Goal: Task Accomplishment & Management: Manage account settings

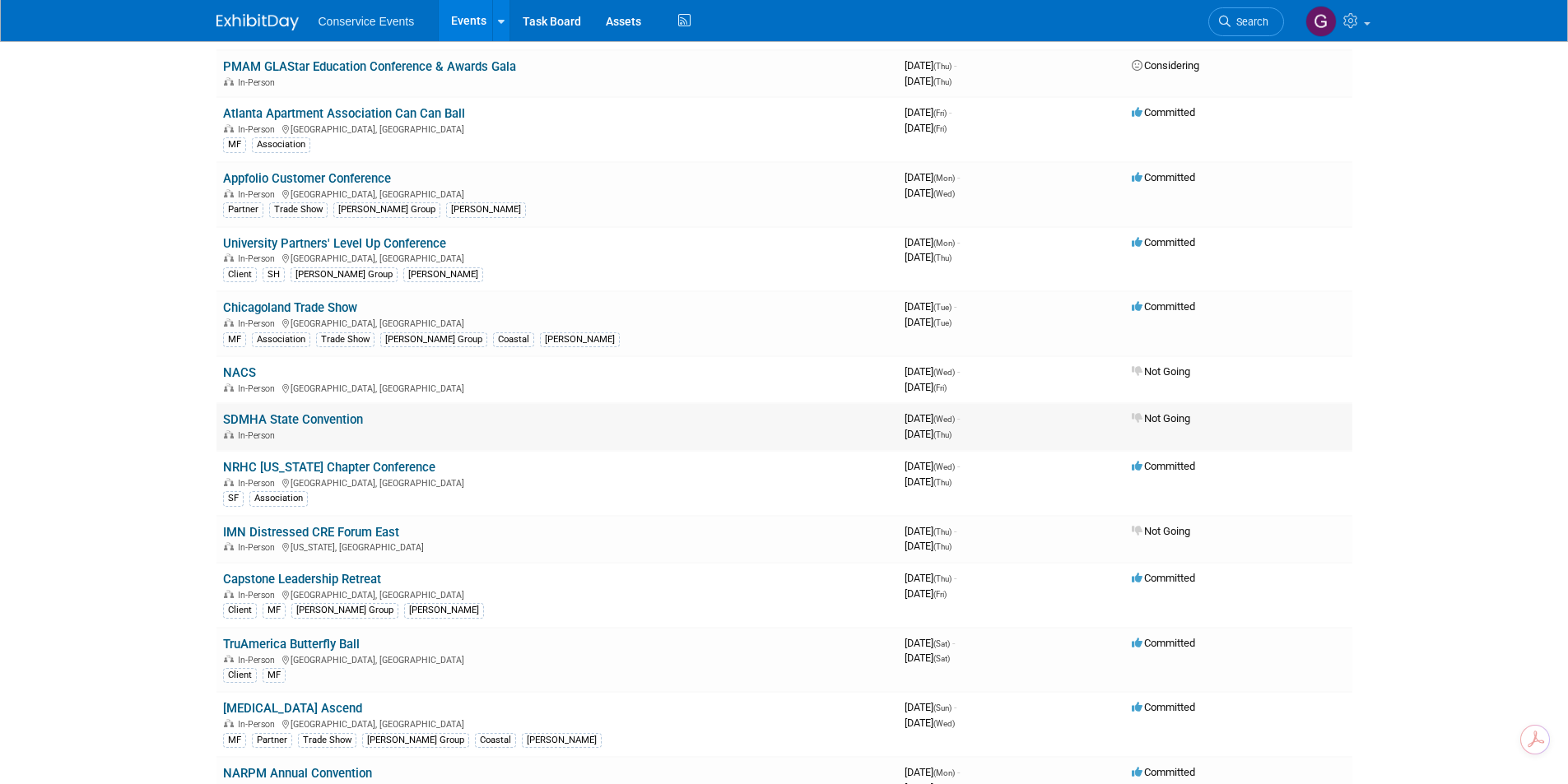
scroll to position [411, 0]
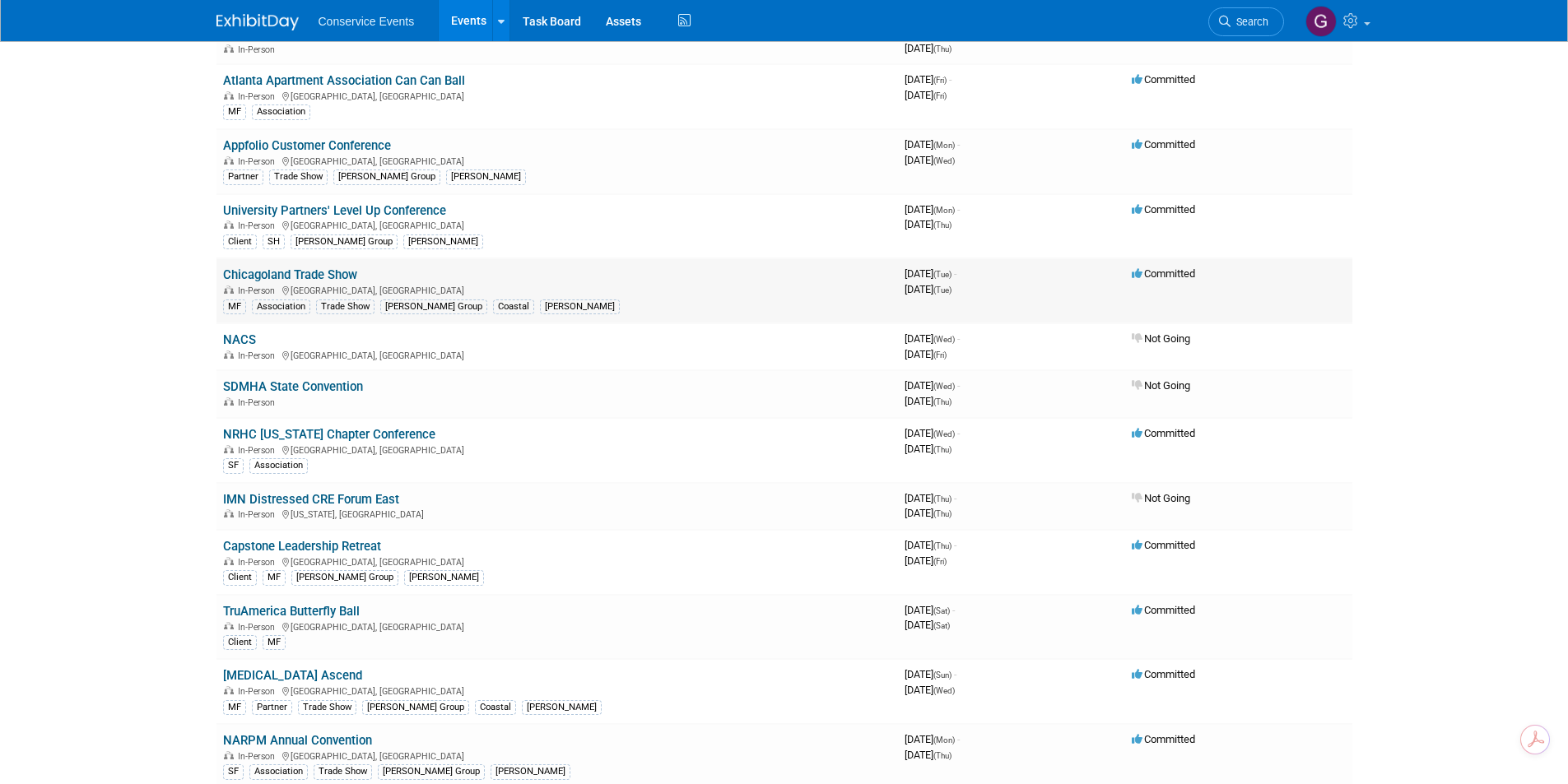
click at [318, 276] on link "Chicagoland Trade Show" at bounding box center [289, 275] width 134 height 15
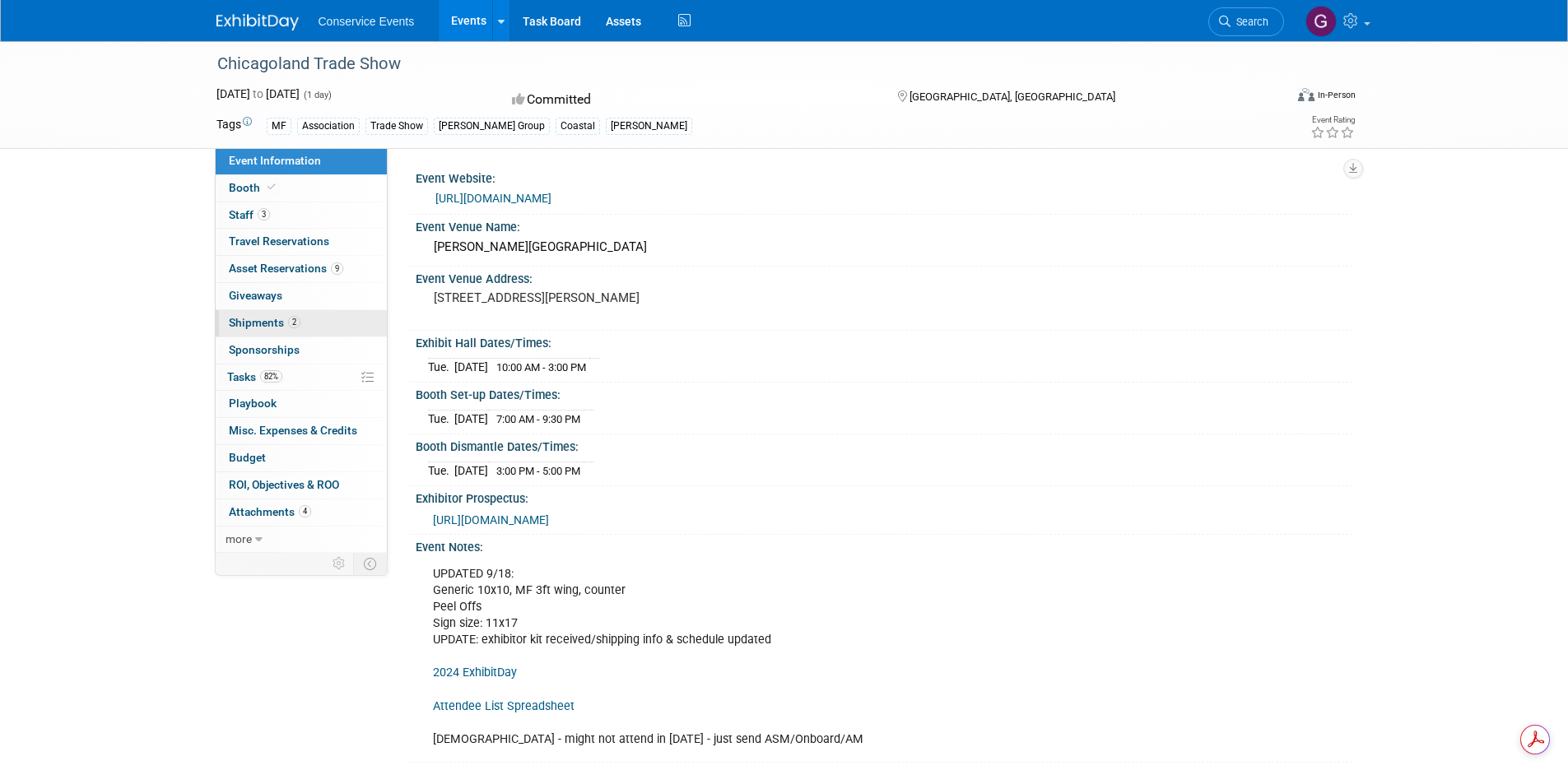
click at [258, 320] on span "Shipments 2" at bounding box center [264, 323] width 72 height 13
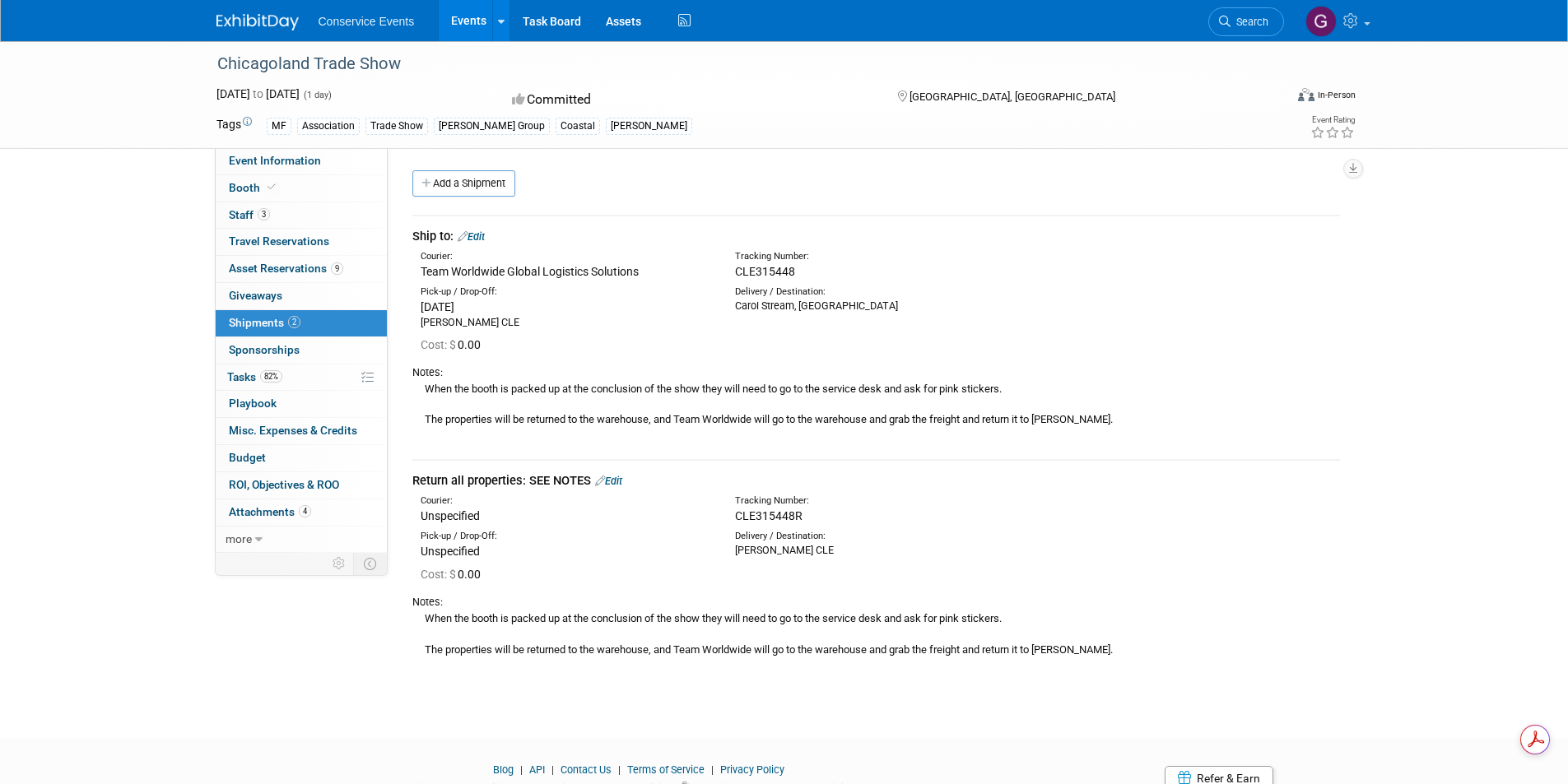
click at [480, 239] on link "Edit" at bounding box center [471, 236] width 27 height 13
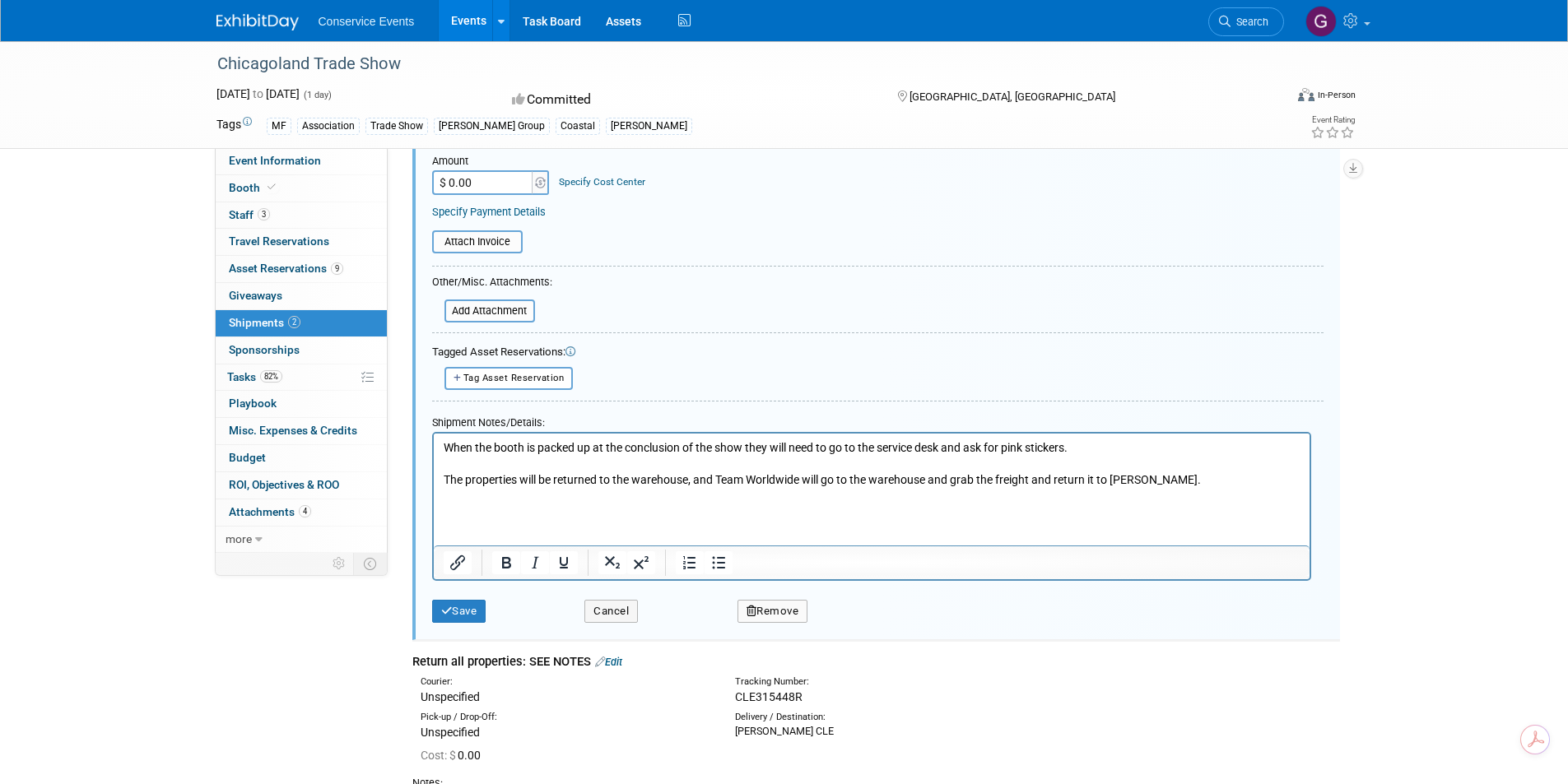
scroll to position [354, 0]
click at [502, 310] on input "file" at bounding box center [435, 309] width 196 height 19
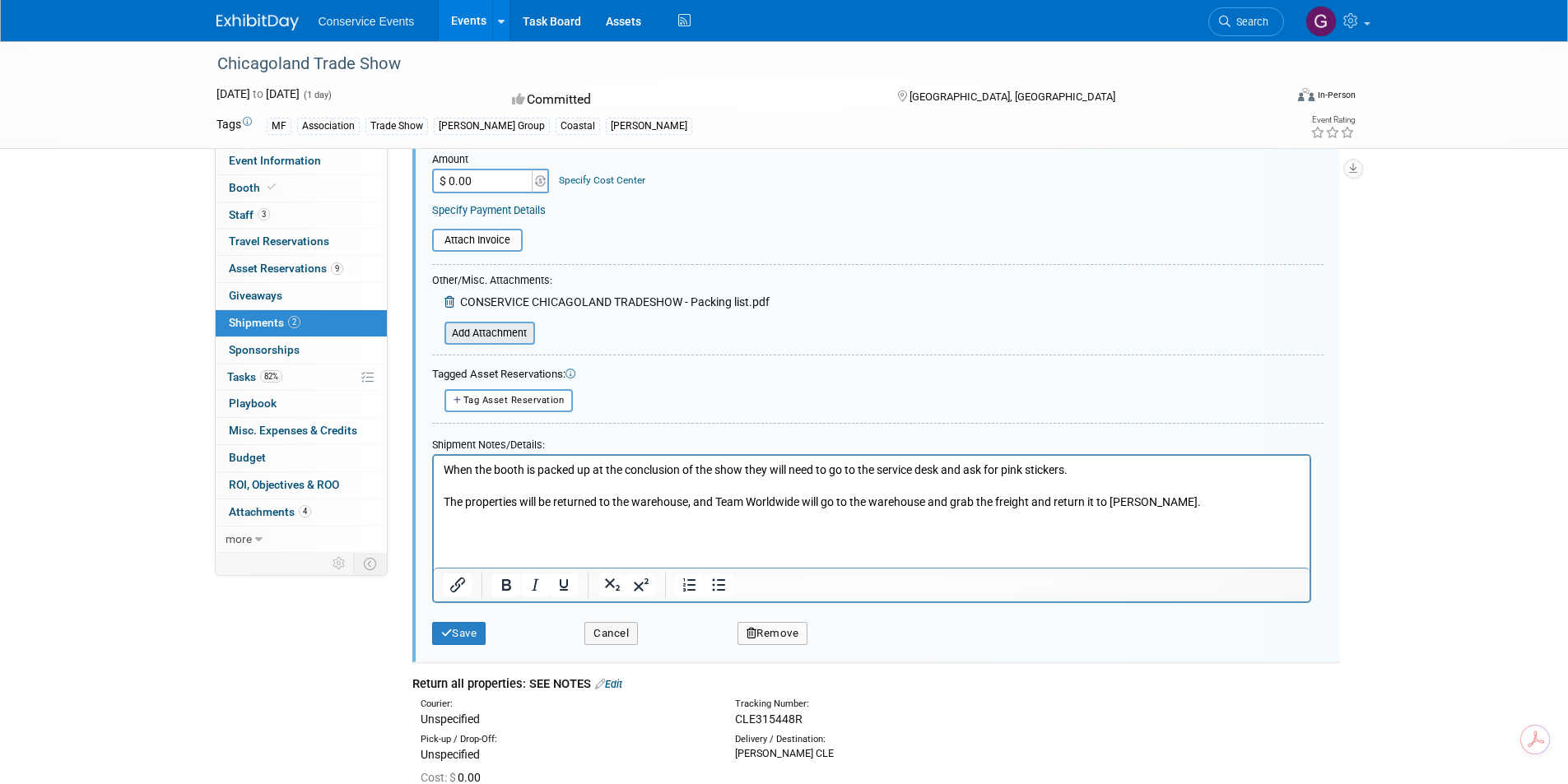
click at [489, 334] on input "file" at bounding box center [435, 333] width 196 height 19
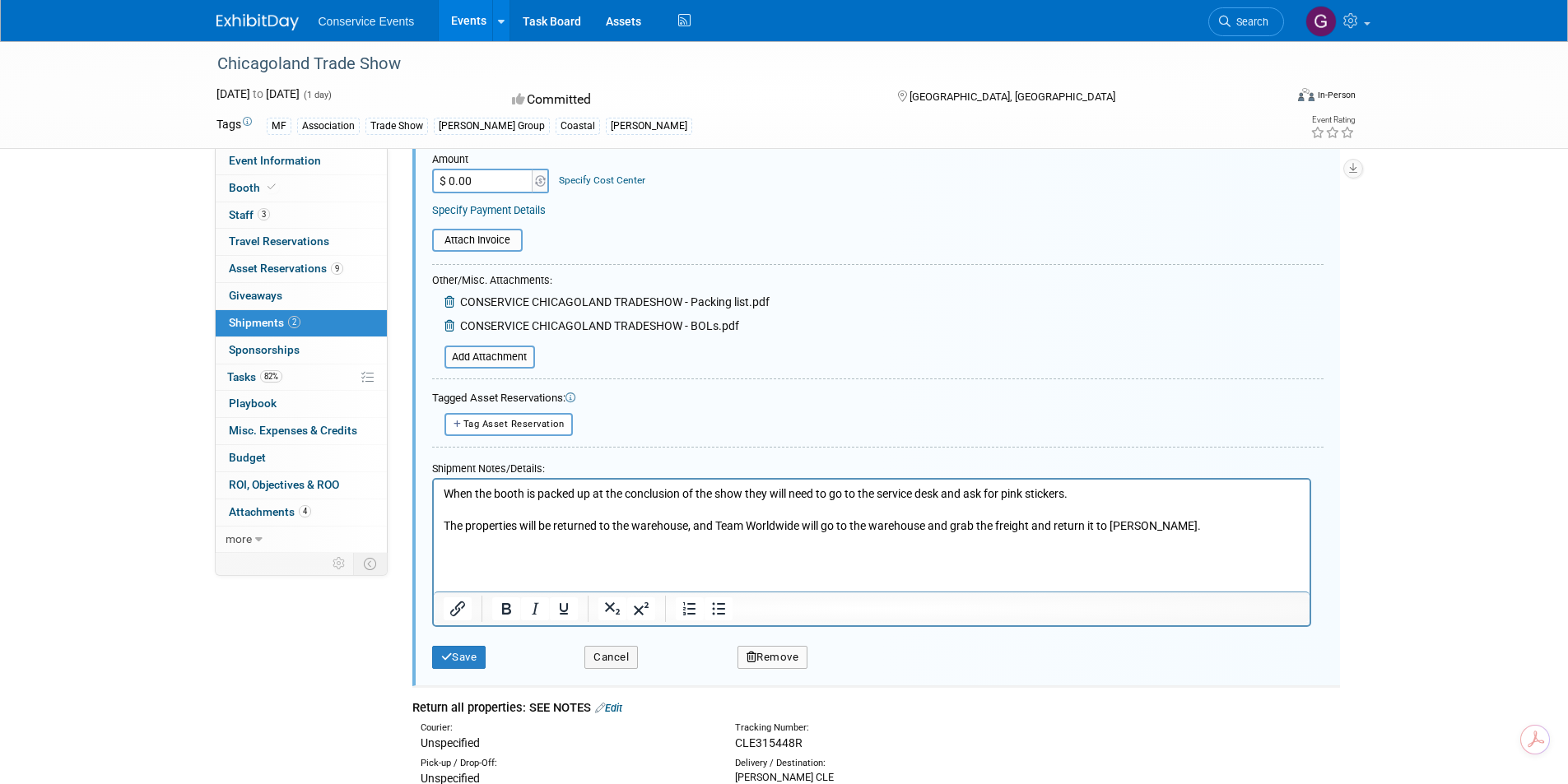
click at [451, 324] on icon at bounding box center [451, 326] width 13 height 12
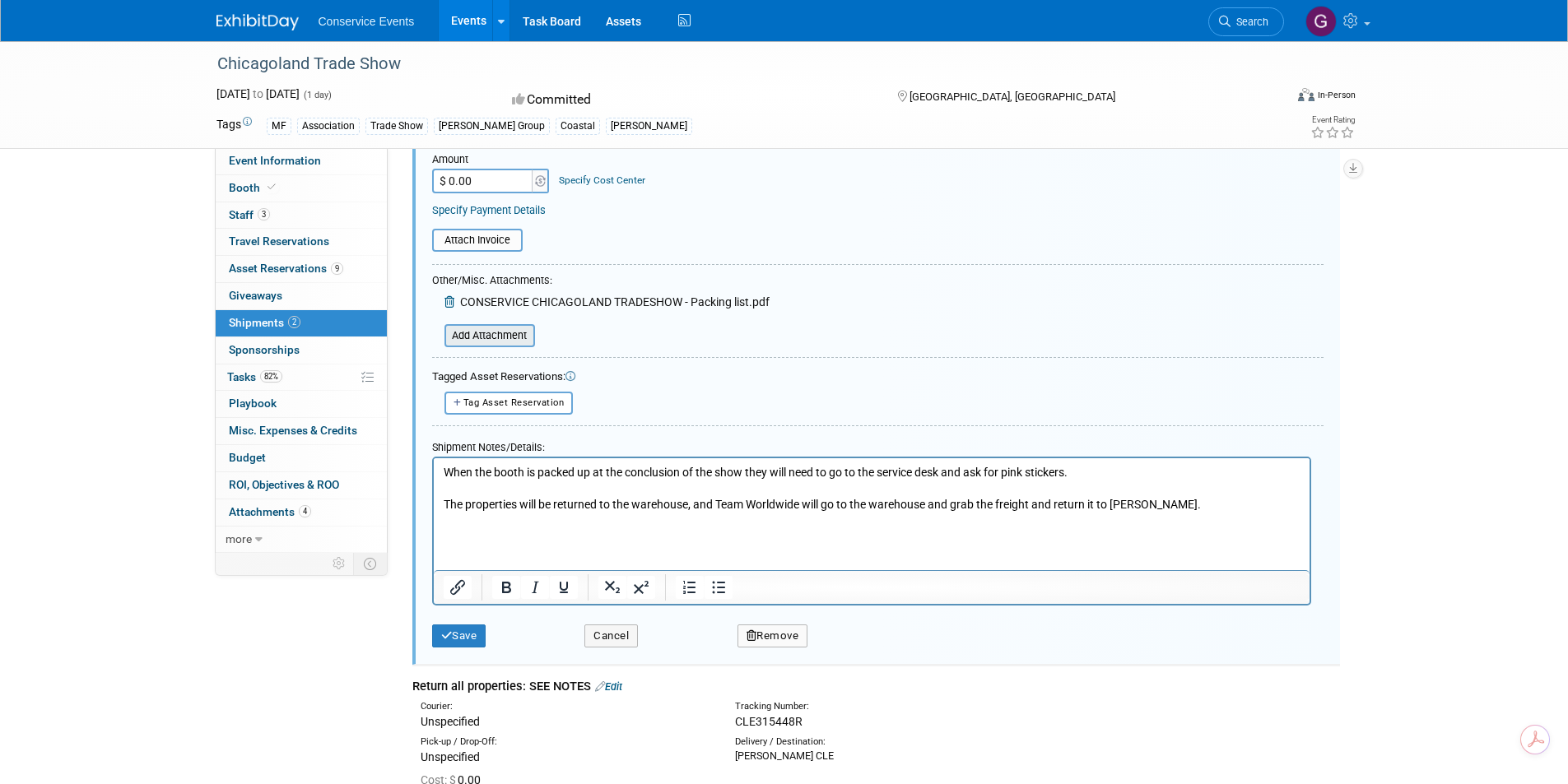
click at [484, 335] on input "file" at bounding box center [435, 335] width 196 height 19
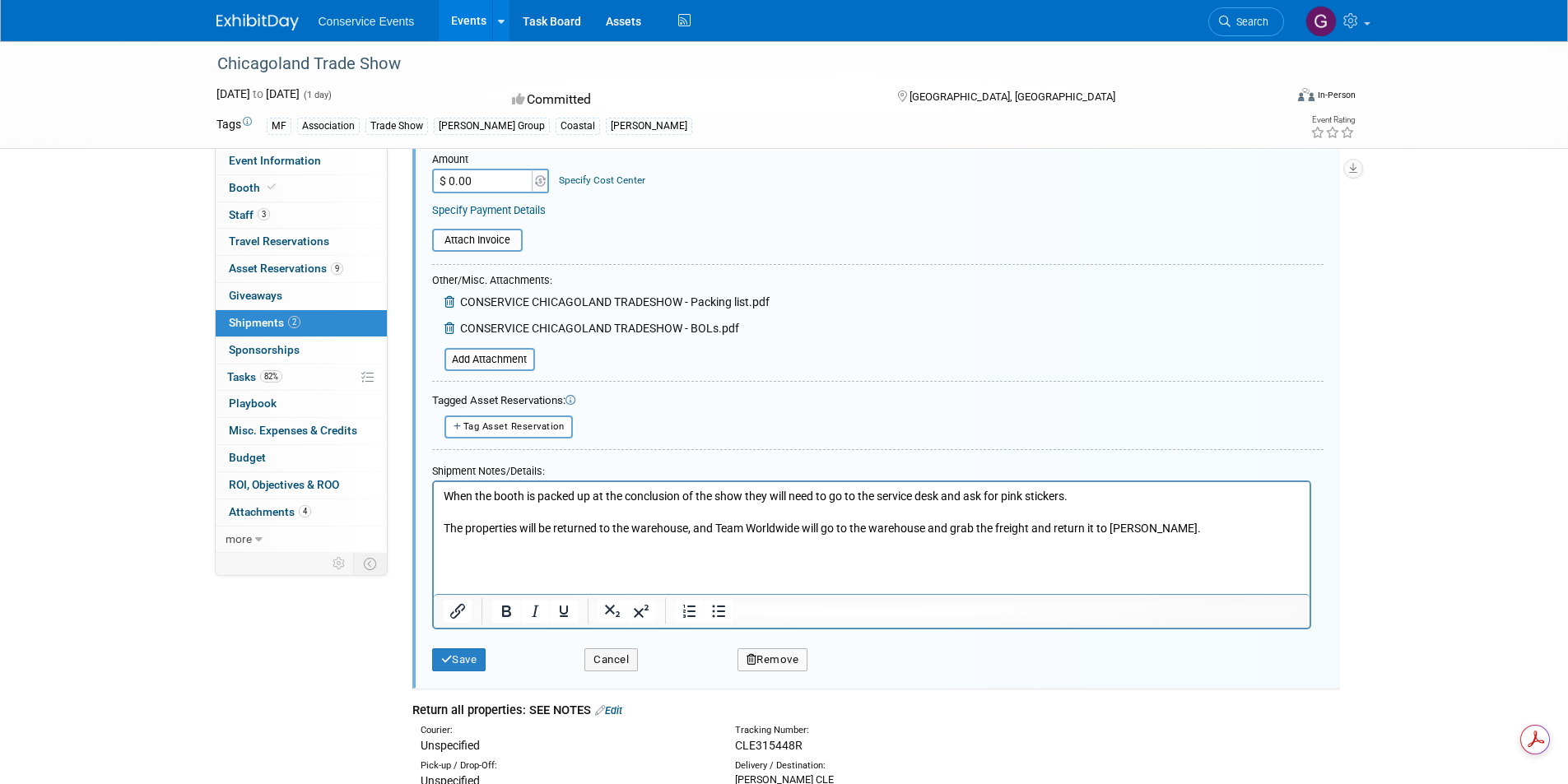
click at [622, 329] on span "CONSERVICE CHICAGOLAND TRADESHOW - BOLs.pdf" at bounding box center [599, 329] width 279 height 13
click at [622, 325] on span "CONSERVICE CHICAGOLAND TRADESHOW - BOLs.pdf" at bounding box center [599, 329] width 279 height 13
click at [471, 666] on button "Save" at bounding box center [459, 659] width 54 height 23
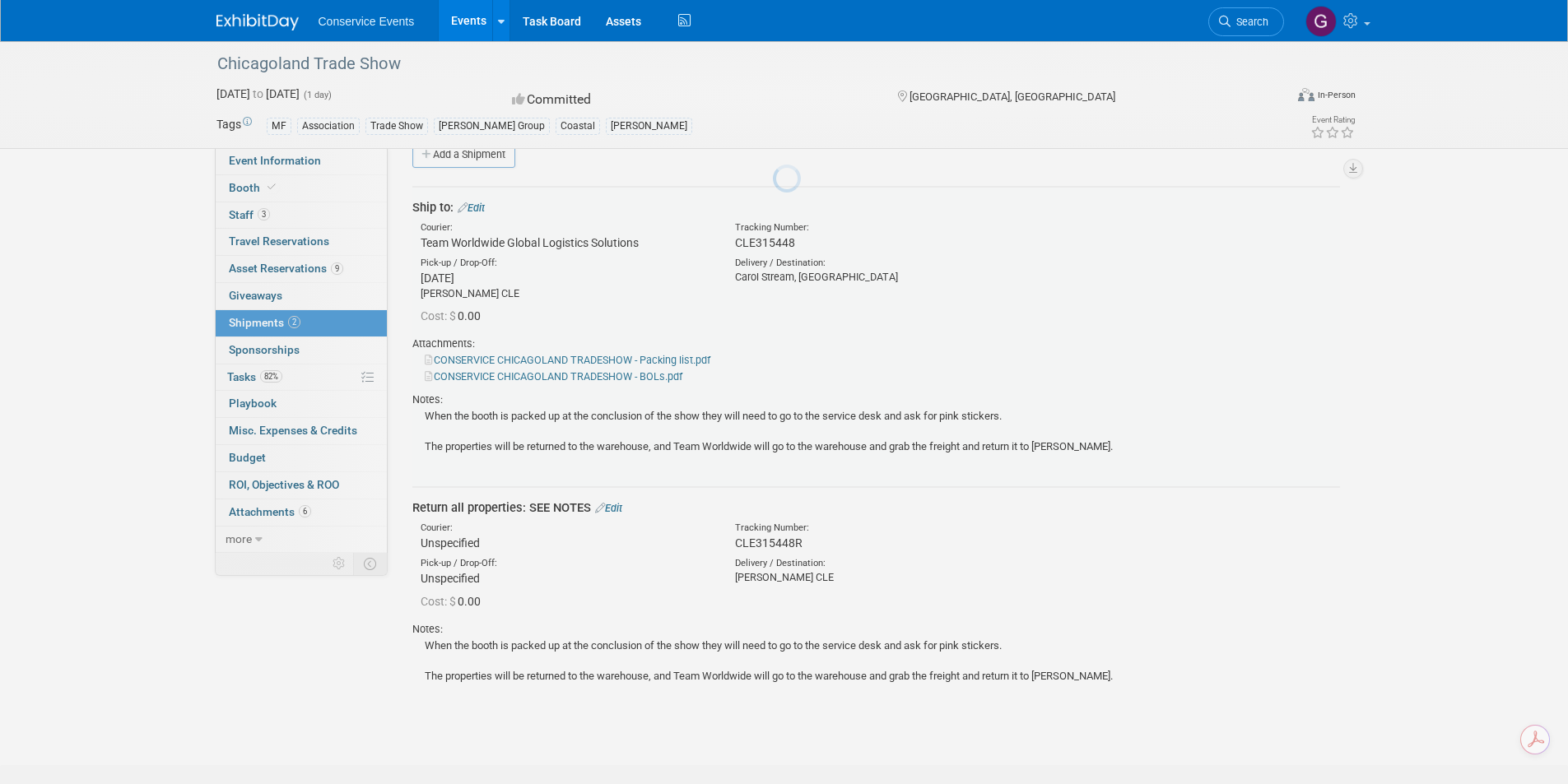
scroll to position [24, 0]
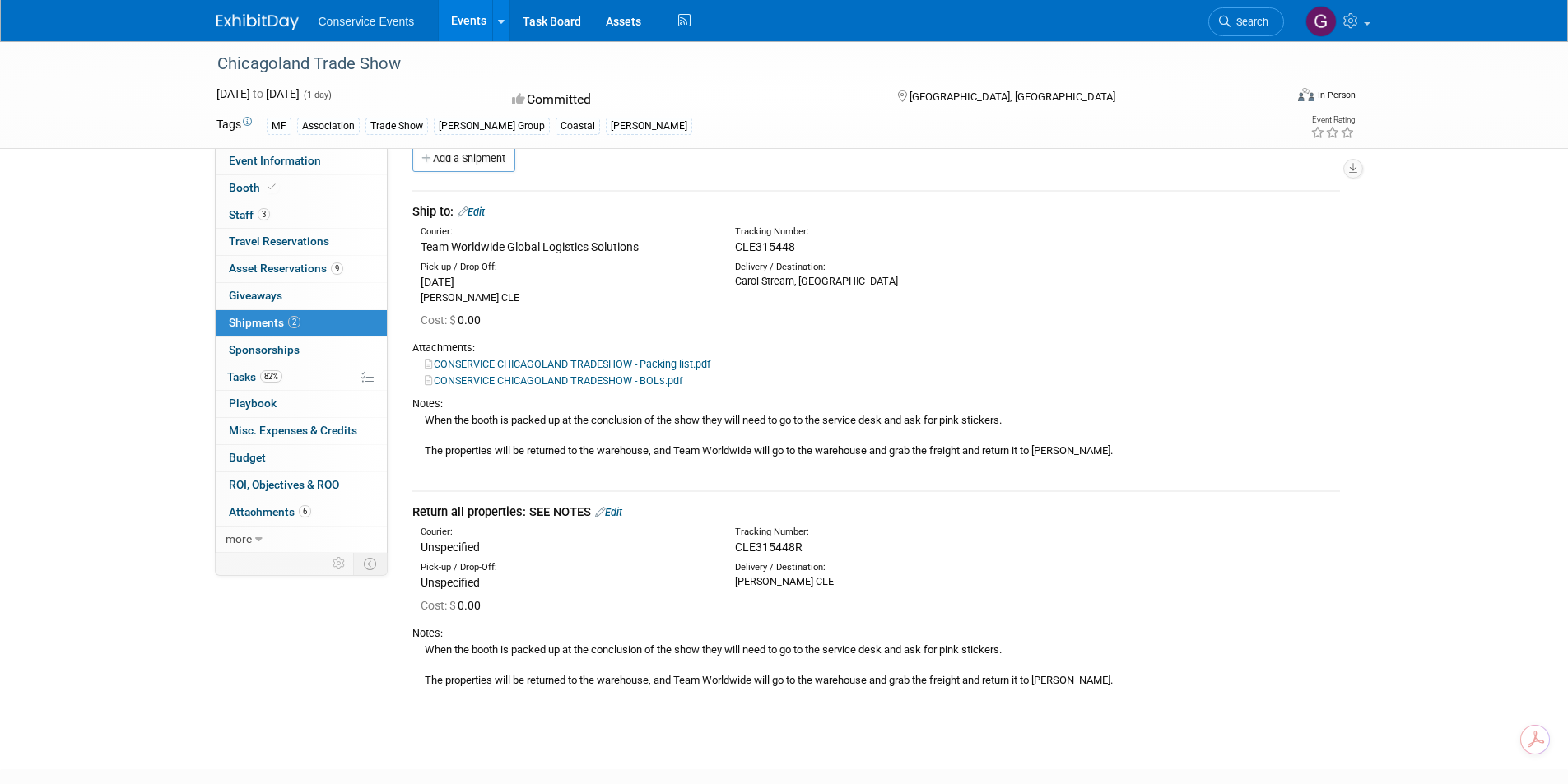
click at [616, 510] on link "Edit" at bounding box center [609, 512] width 27 height 13
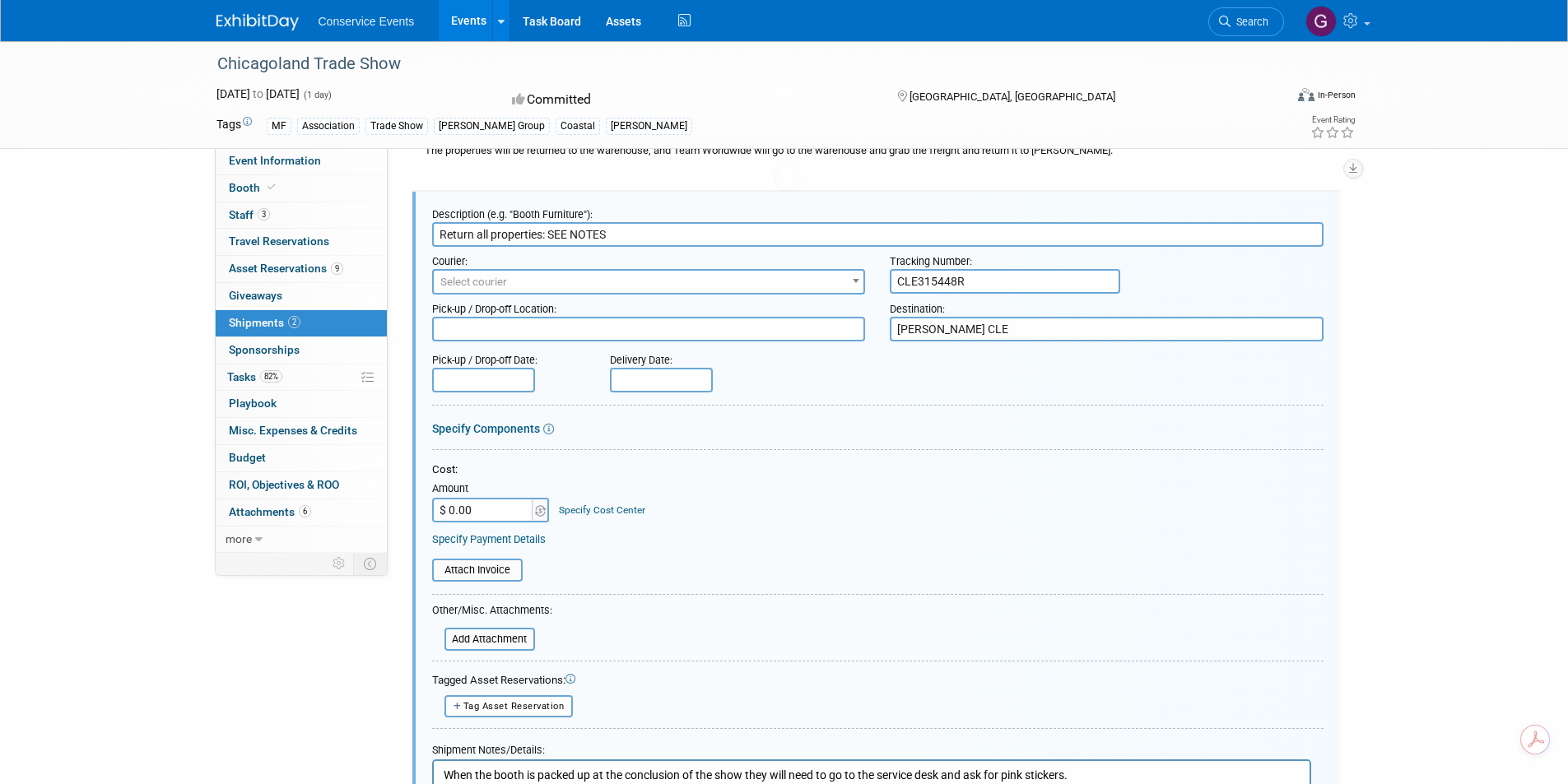
scroll to position [0, 0]
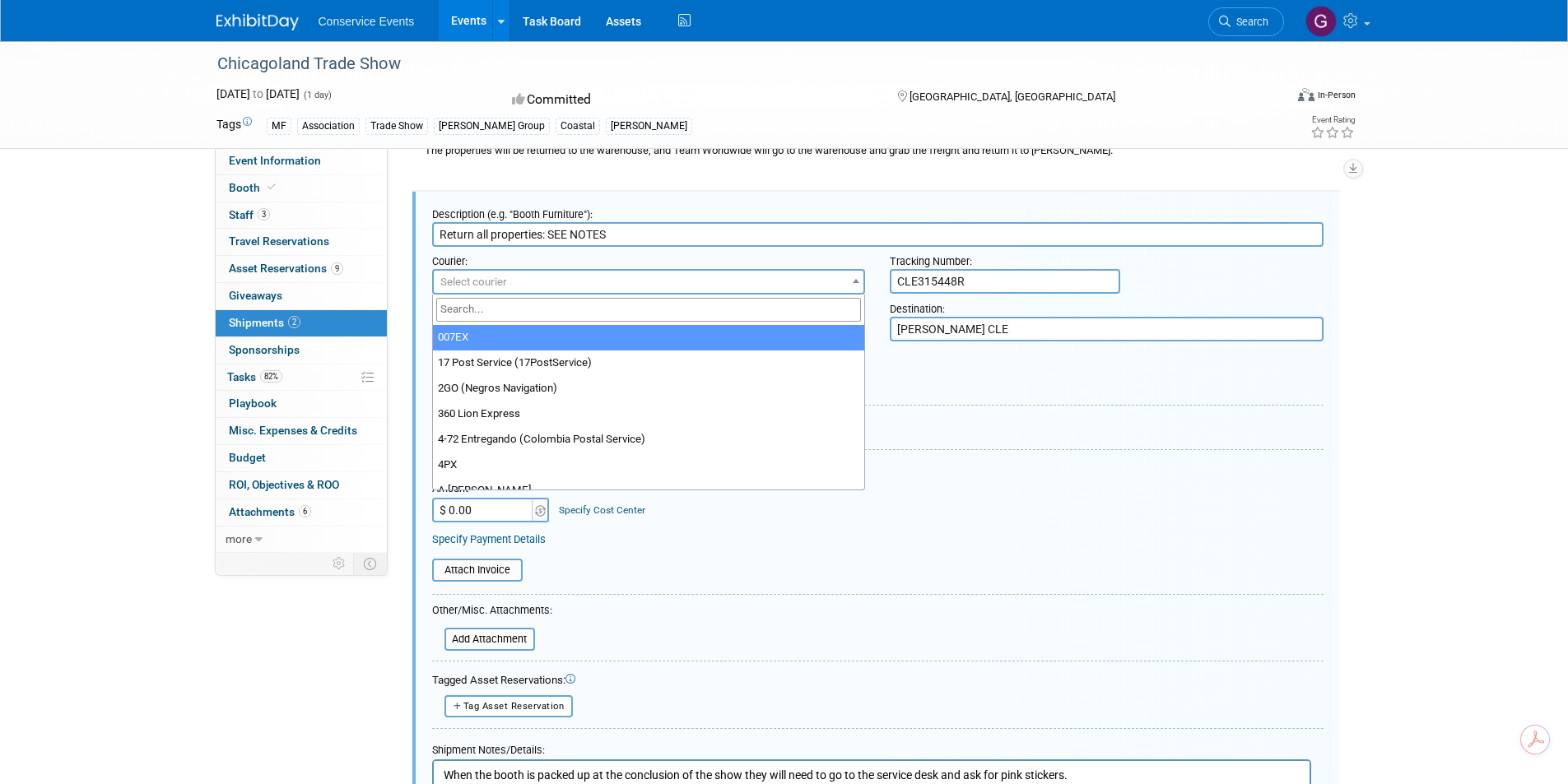
click at [473, 282] on span "Select courier" at bounding box center [473, 282] width 67 height 13
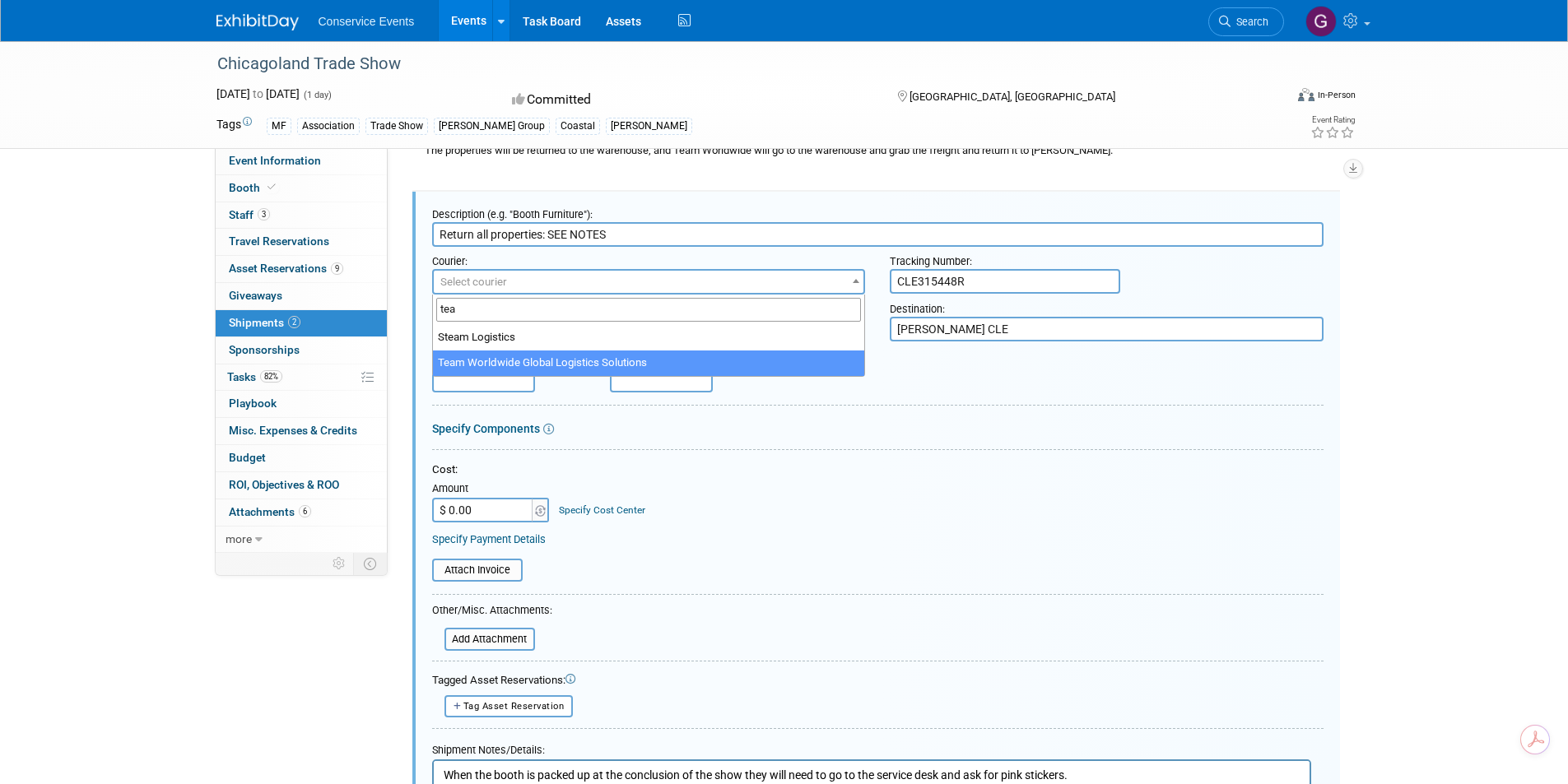
type input "tea"
select select "569"
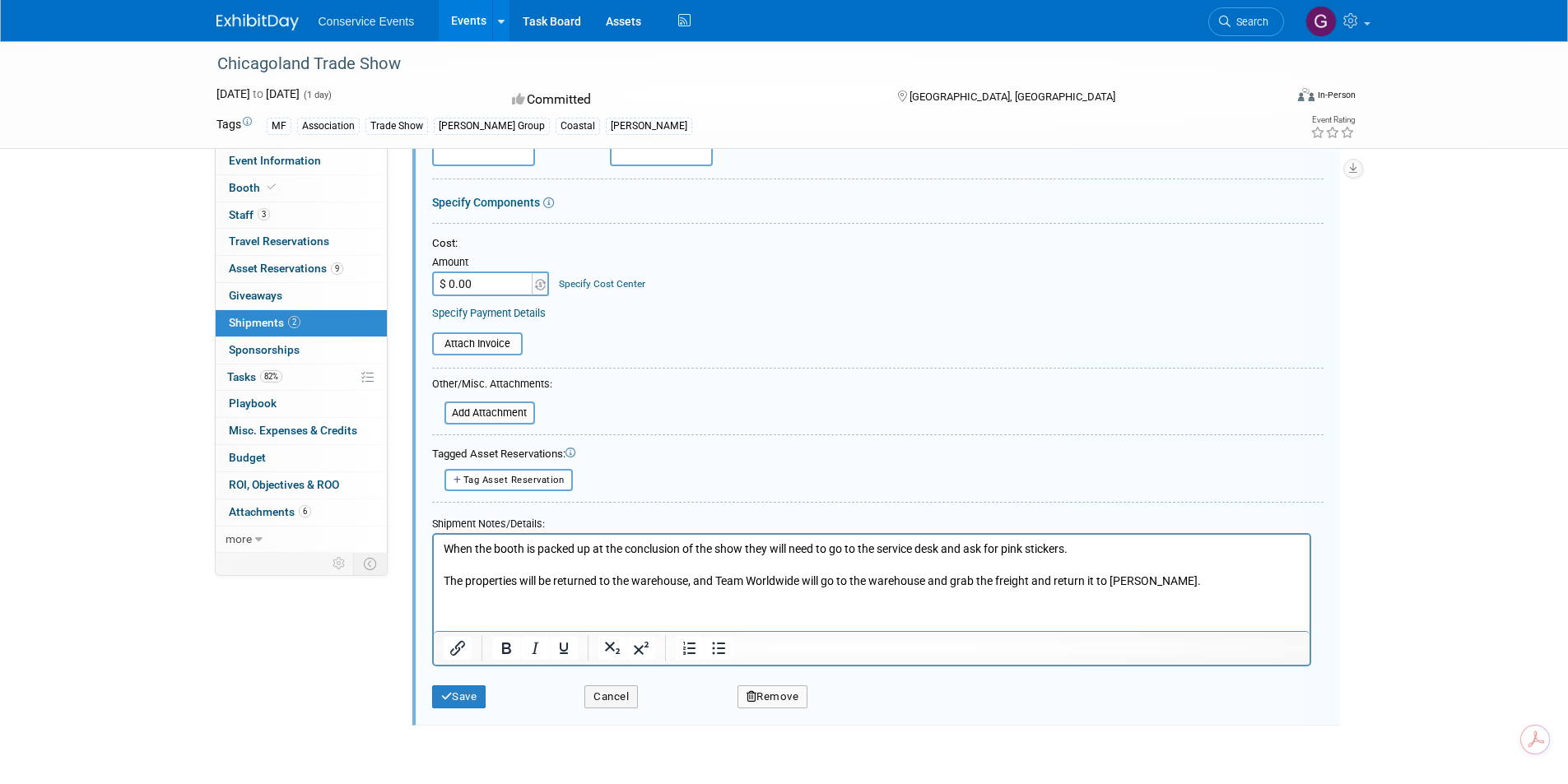
scroll to position [572, 0]
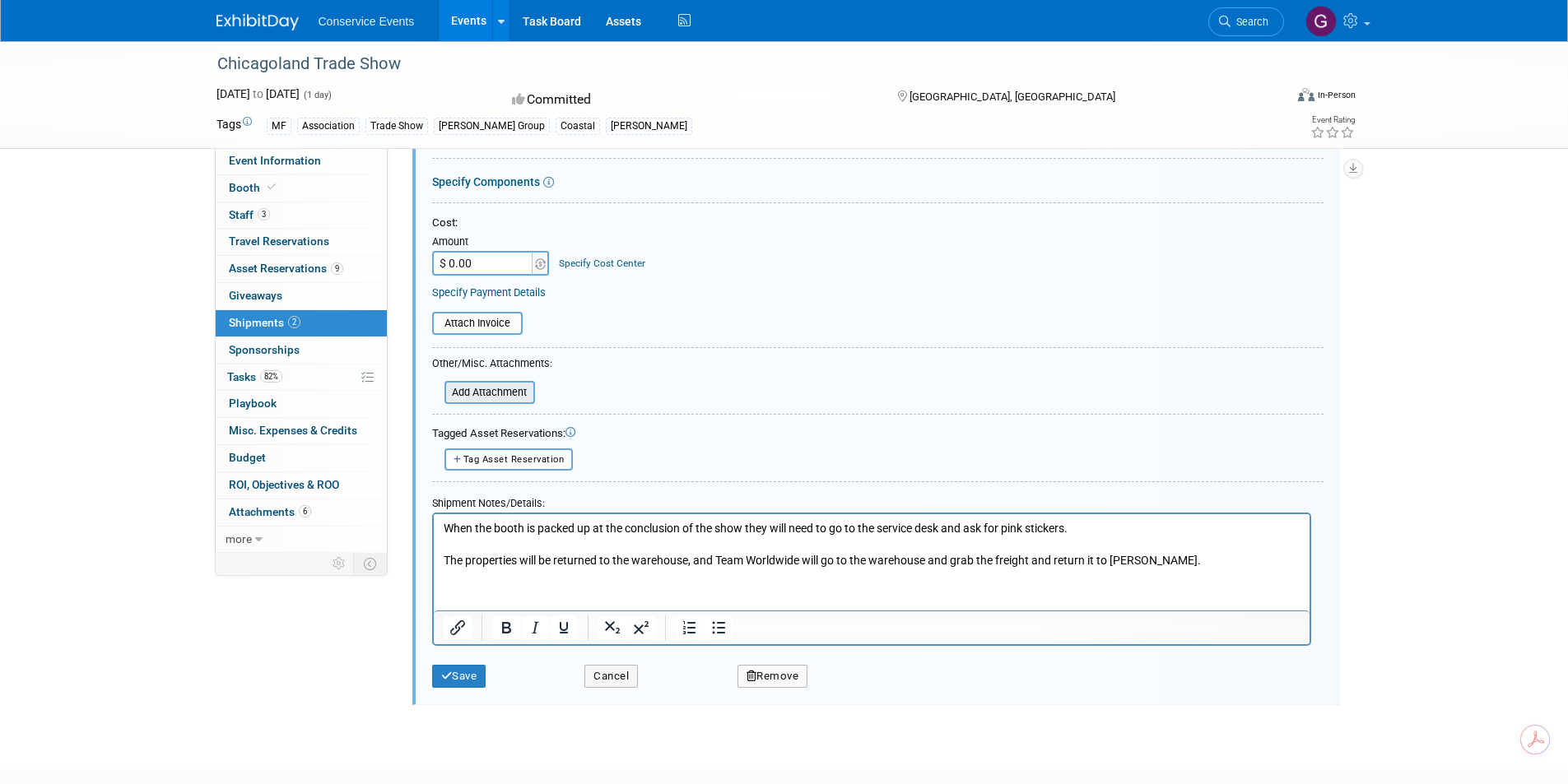
click at [492, 392] on input "file" at bounding box center [435, 392] width 196 height 19
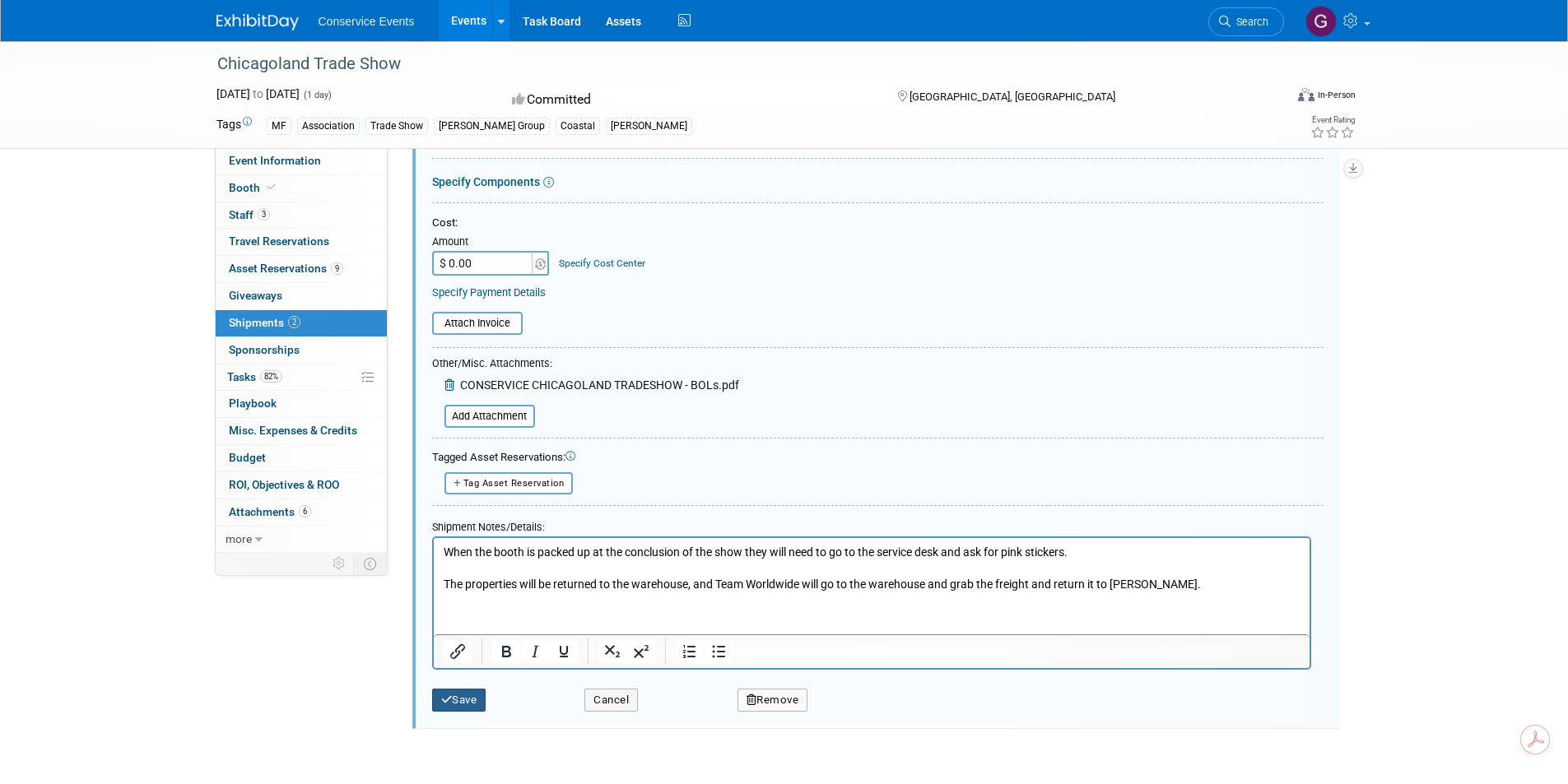
click at [461, 695] on button "Save" at bounding box center [459, 700] width 54 height 23
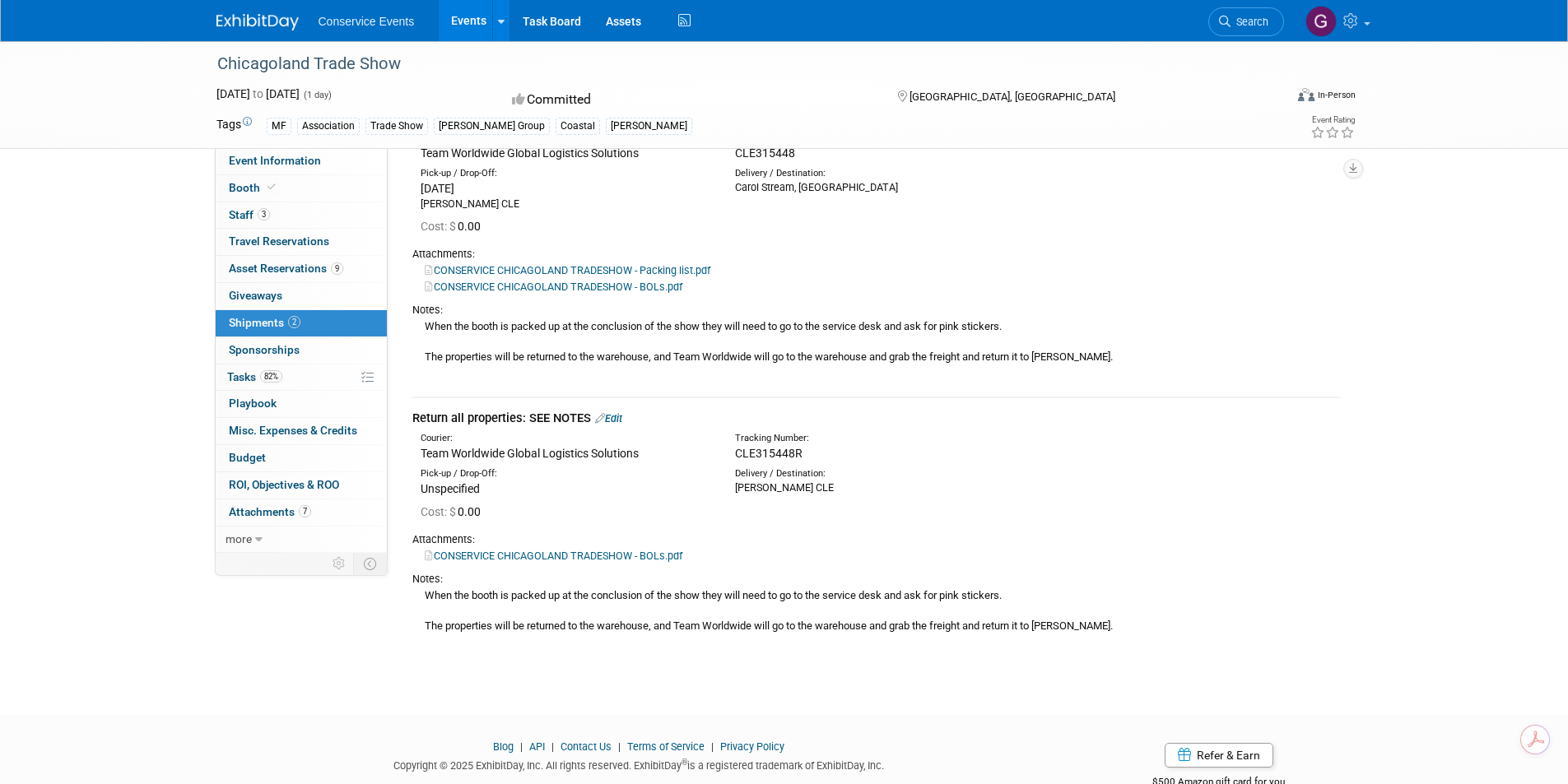
scroll to position [0, 0]
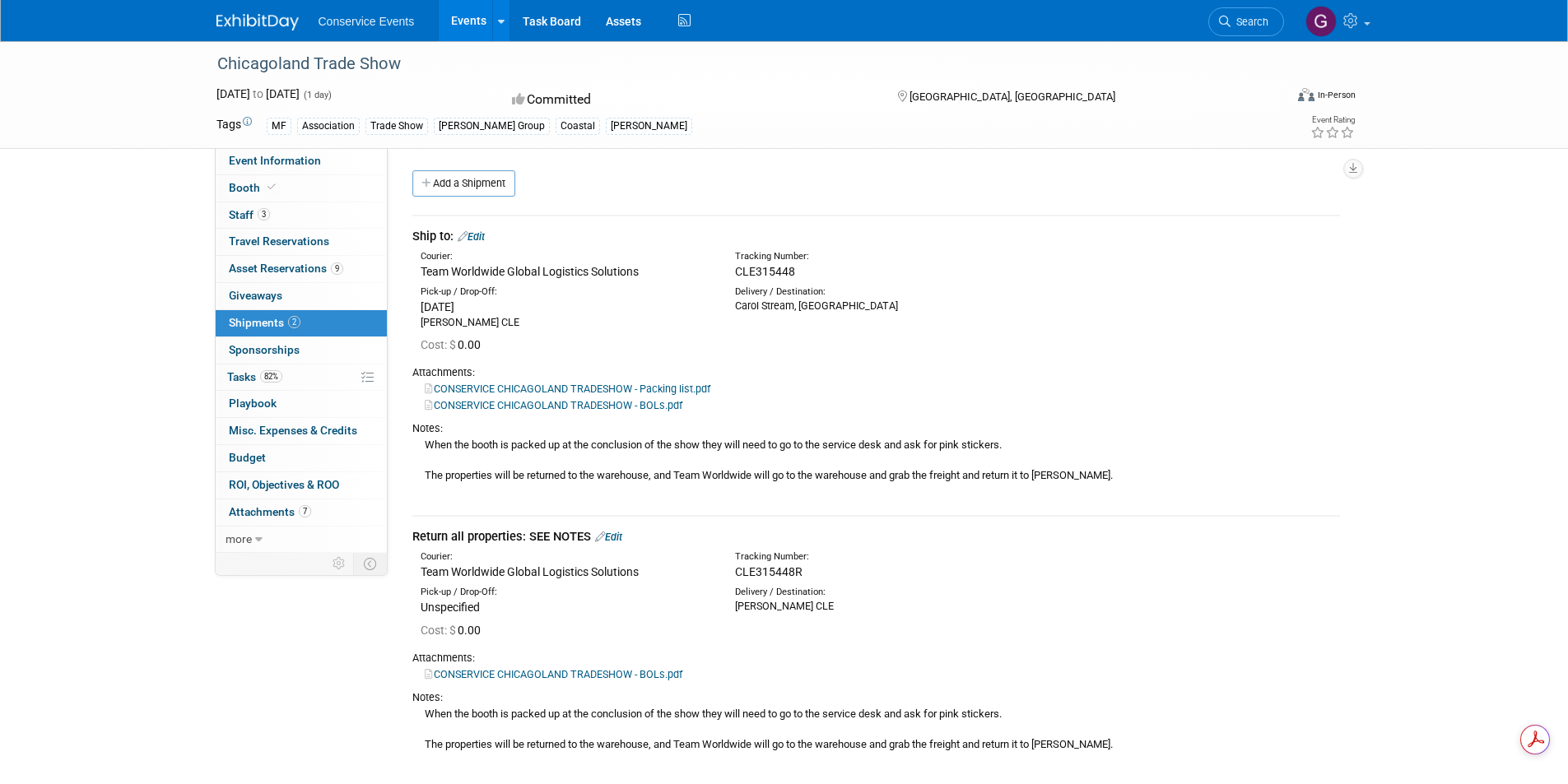
click at [449, 17] on link "Events" at bounding box center [468, 20] width 60 height 41
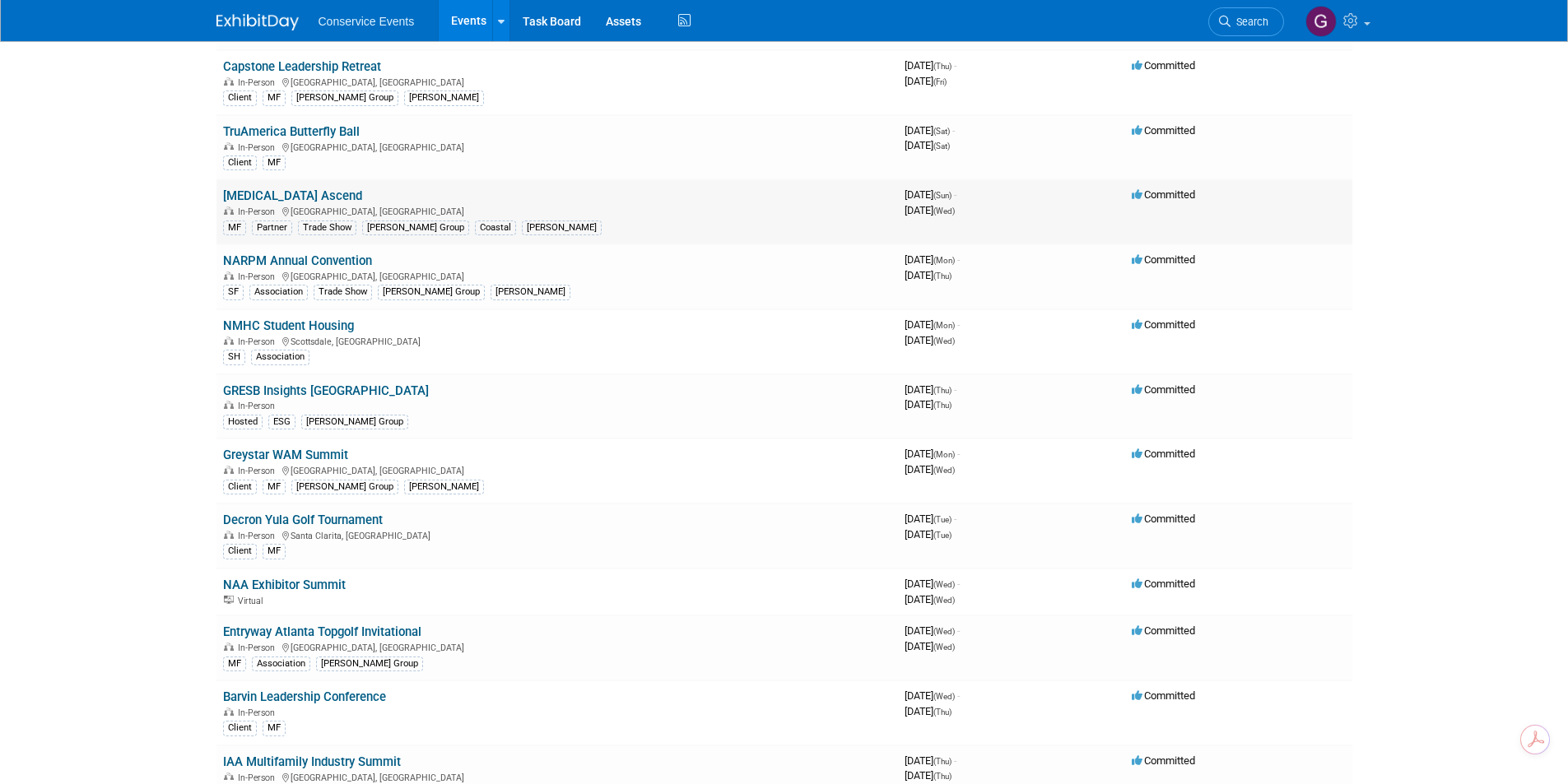
scroll to position [905, 0]
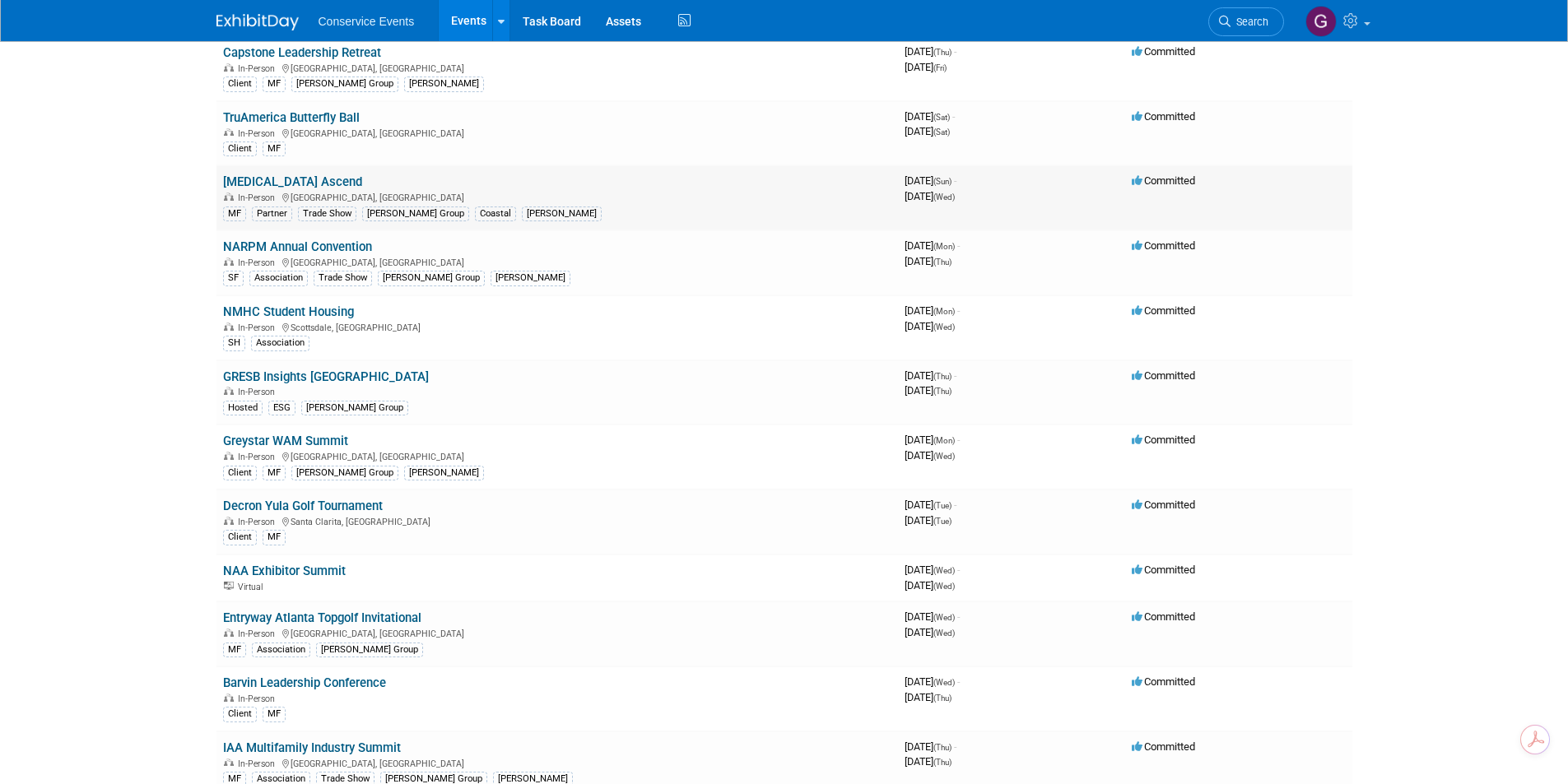
click at [264, 176] on link "[MEDICAL_DATA] Ascend" at bounding box center [292, 182] width 139 height 15
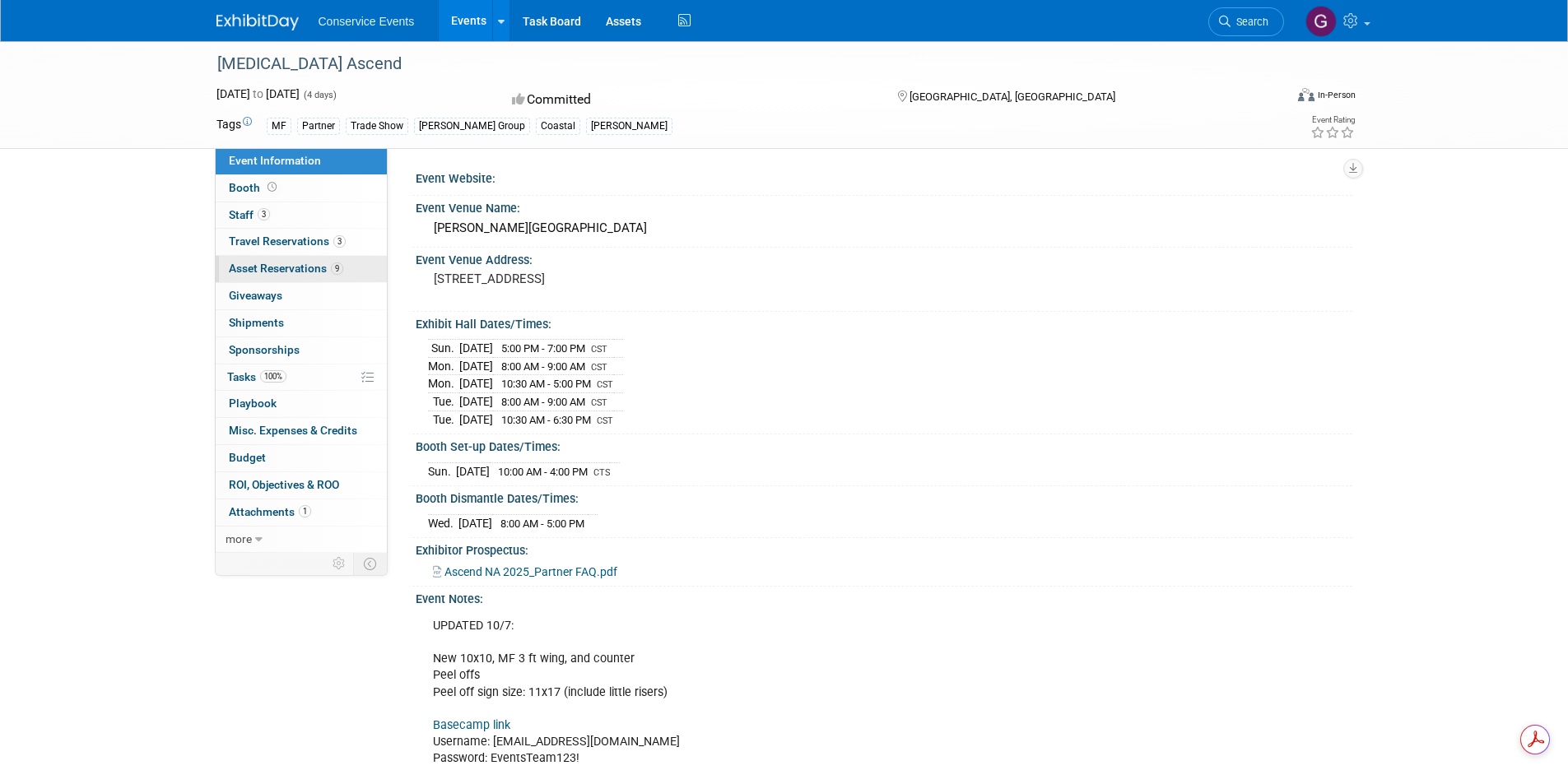
click at [300, 263] on span "Asset Reservations 9" at bounding box center [286, 268] width 115 height 13
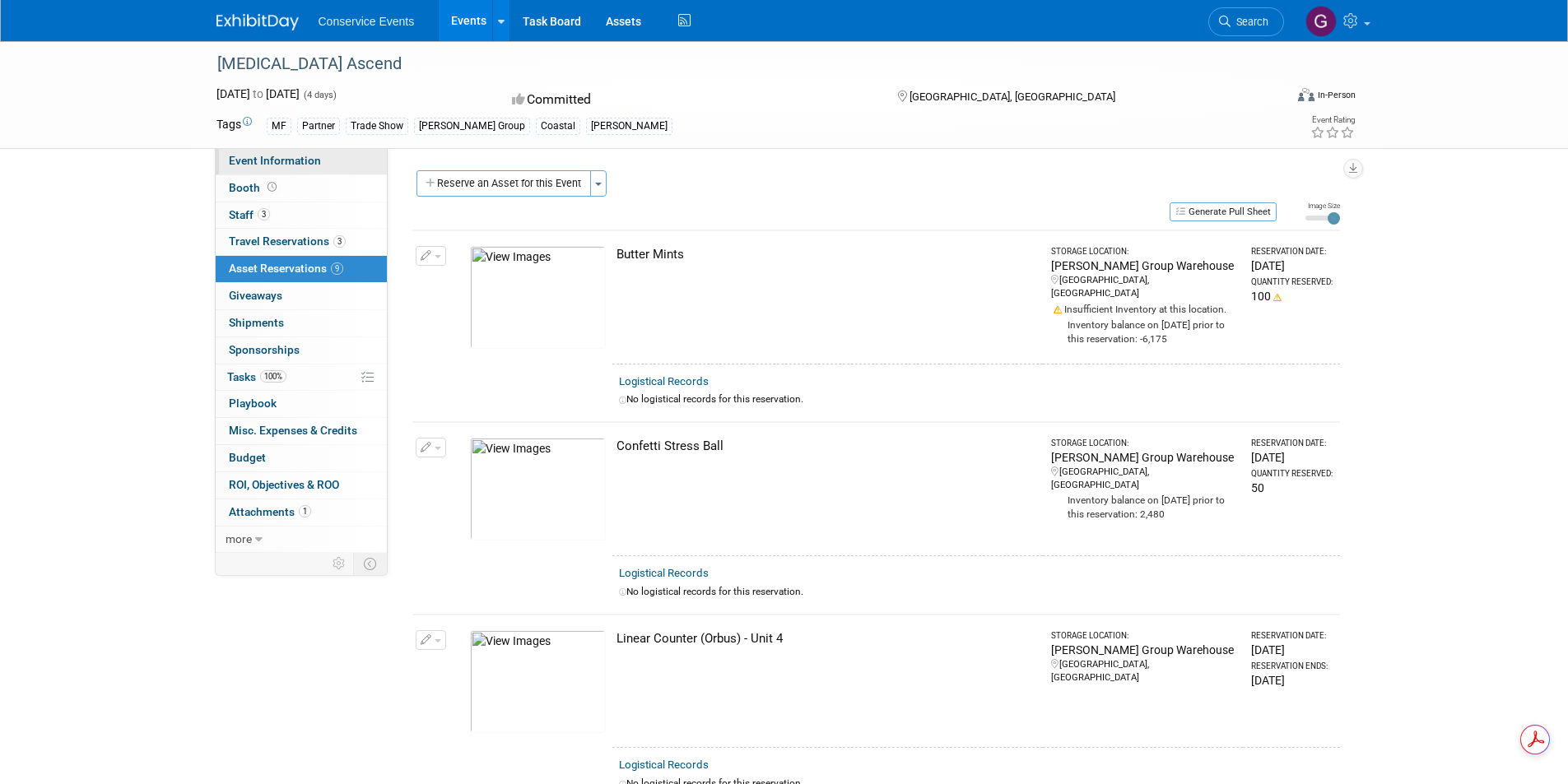
click at [312, 161] on span "Event Information" at bounding box center [274, 160] width 92 height 13
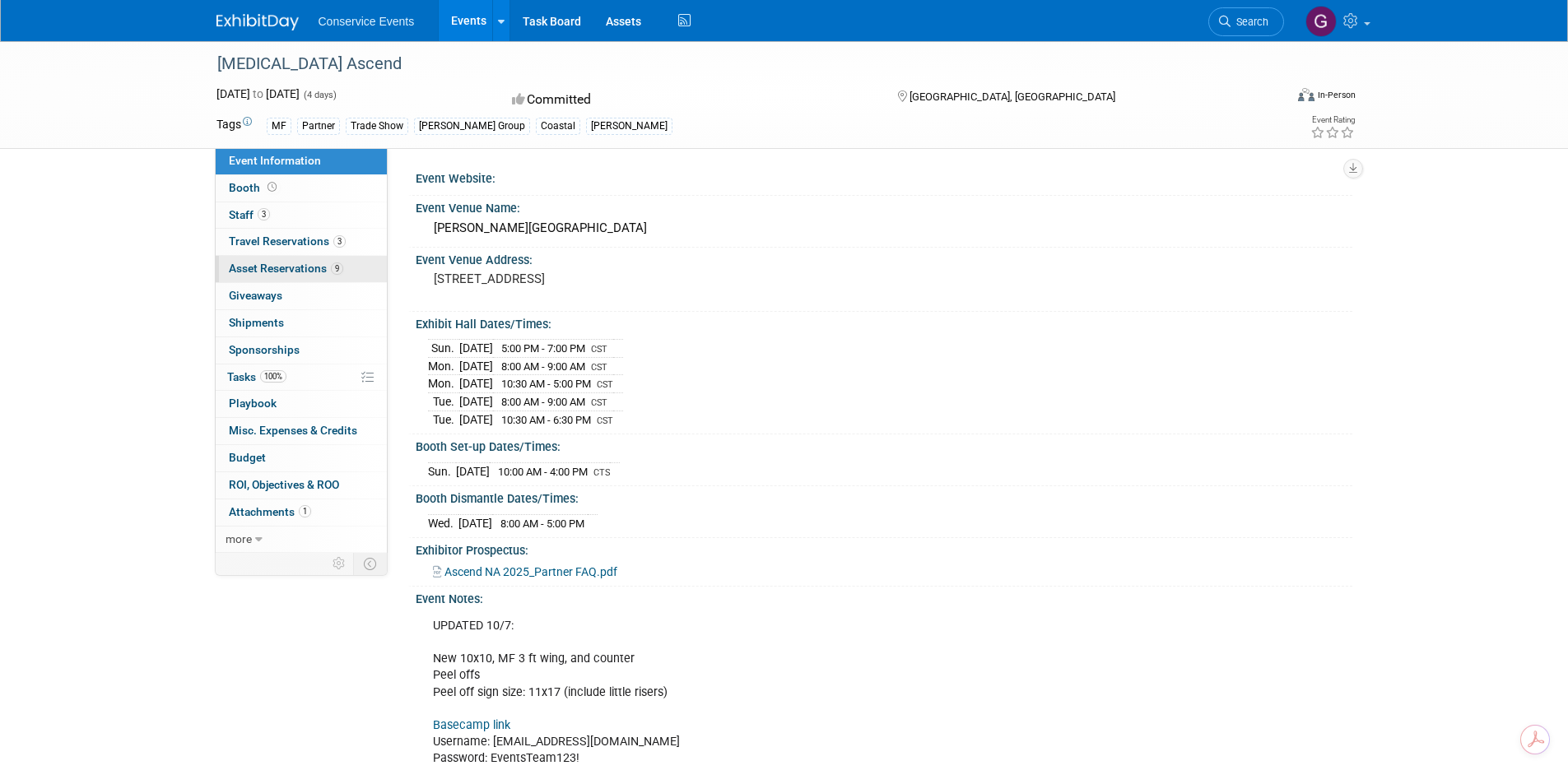
click at [286, 271] on span "Asset Reservations 9" at bounding box center [286, 268] width 115 height 13
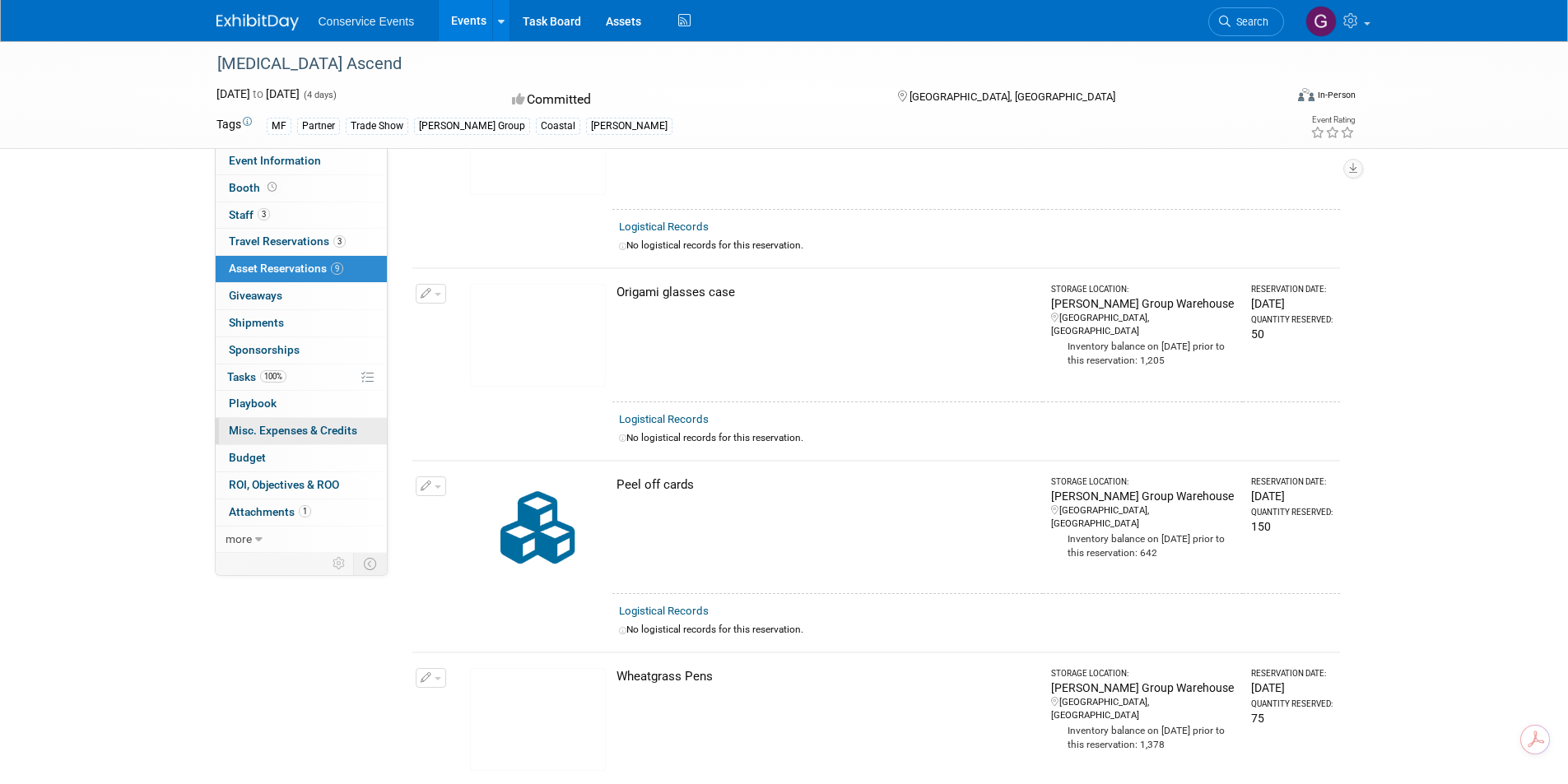
scroll to position [1098, 0]
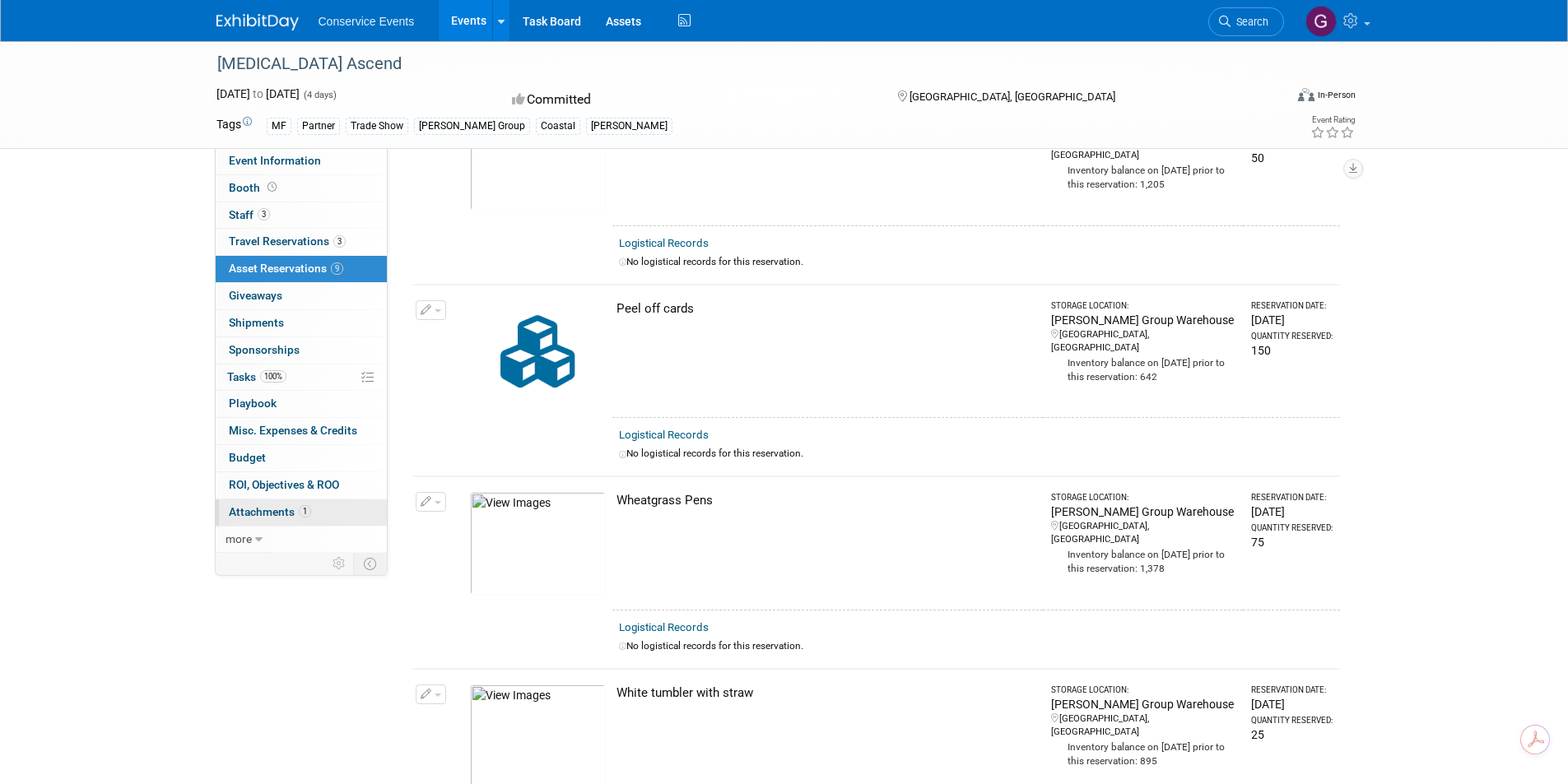
click at [275, 507] on span "Attachments 1" at bounding box center [270, 512] width 83 height 13
